Goal: Task Accomplishment & Management: Manage account settings

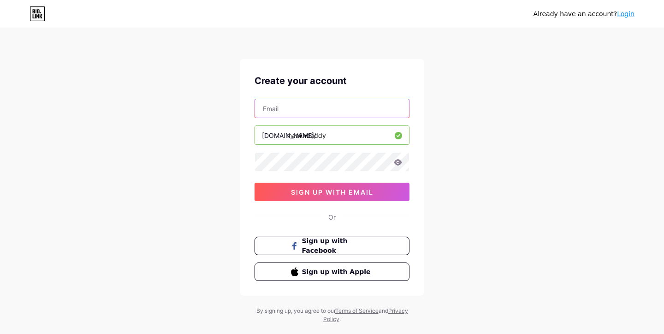
click at [368, 110] on input "text" at bounding box center [332, 108] width 154 height 18
type input "[EMAIL_ADDRESS][DOMAIN_NAME]"
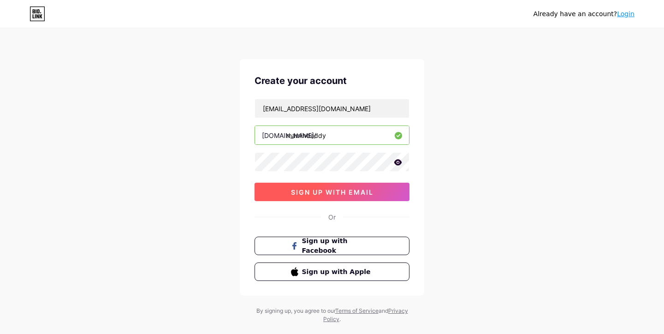
click at [370, 195] on span "sign up with email" at bounding box center [332, 192] width 83 height 8
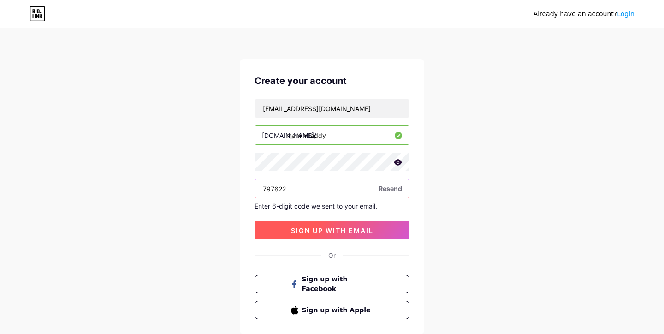
type input "797622"
click at [275, 236] on button "sign up with email" at bounding box center [332, 230] width 155 height 18
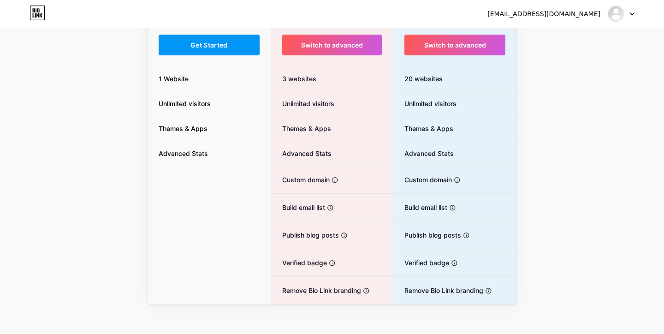
scroll to position [112, 0]
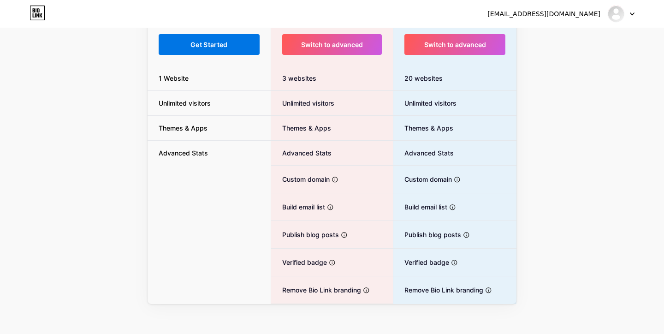
click at [182, 51] on button "Get Started" at bounding box center [209, 44] width 101 height 21
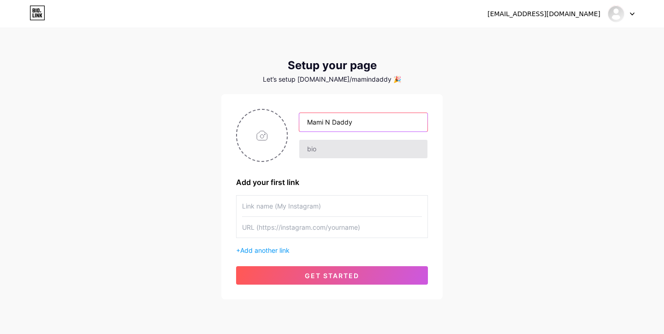
type input "Mami N Daddy"
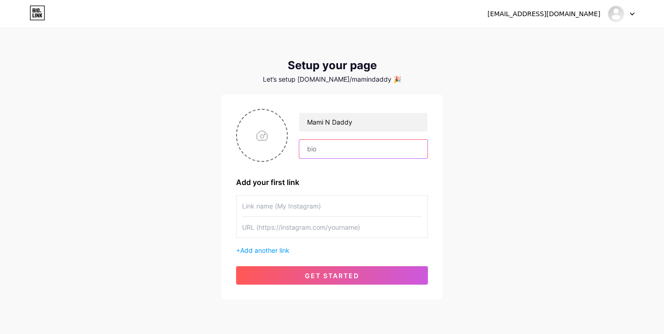
click at [314, 144] on input "text" at bounding box center [363, 149] width 128 height 18
type input "K"
click at [624, 14] on img at bounding box center [616, 13] width 15 height 15
click at [478, 138] on div "[EMAIL_ADDRESS][DOMAIN_NAME] Dashboard Logout Setup your page Let’s setup [DOMA…" at bounding box center [332, 164] width 664 height 329
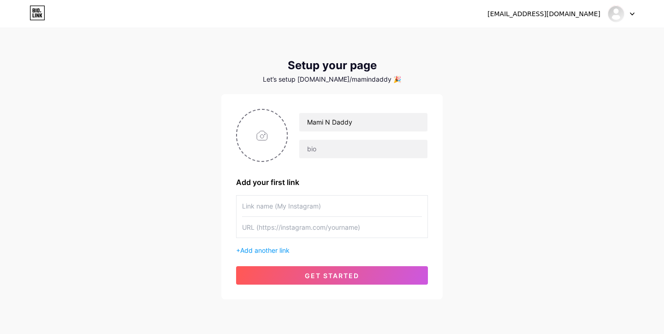
click at [44, 12] on icon at bounding box center [38, 13] width 16 height 15
click at [355, 80] on div "Let’s setup [DOMAIN_NAME]/mamindaddy 🎉" at bounding box center [331, 79] width 221 height 7
click at [574, 19] on div "[EMAIL_ADDRESS][DOMAIN_NAME]" at bounding box center [561, 14] width 147 height 17
click at [579, 10] on div "[EMAIL_ADDRESS][DOMAIN_NAME]" at bounding box center [544, 14] width 113 height 10
click at [612, 16] on img at bounding box center [616, 13] width 15 height 15
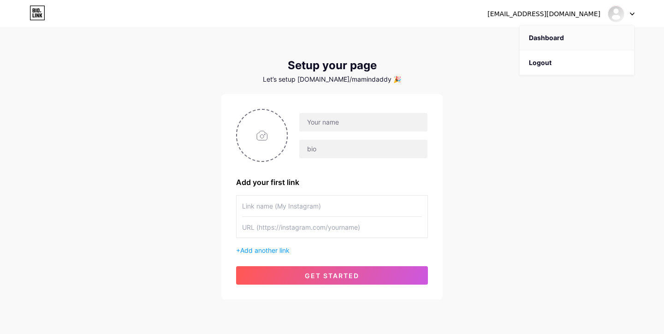
click at [601, 37] on link "Dashboard" at bounding box center [577, 37] width 114 height 25
